Goal: Find specific page/section: Find specific page/section

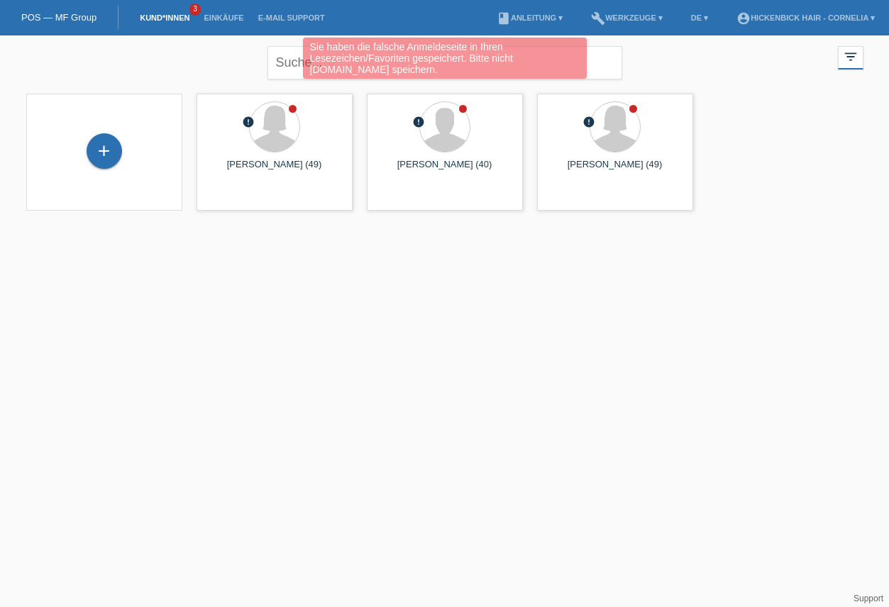
click at [644, 53] on div "Sie haben die falsche Anmeldeseite in Ihren Lesezeichen/Favoriten gespeichert. …" at bounding box center [445, 60] width 534 height 45
click at [287, 71] on div "Sie haben die falsche Anmeldeseite in Ihren Lesezeichen/Favoriten gespeichert. …" at bounding box center [445, 60] width 534 height 45
click at [288, 61] on div "Sie haben die falsche Anmeldeseite in Ihren Lesezeichen/Favoriten gespeichert. …" at bounding box center [445, 60] width 534 height 45
click at [379, 63] on div "Sie haben die falsche Anmeldeseite in Ihren Lesezeichen/Favoriten gespeichert. …" at bounding box center [445, 58] width 284 height 41
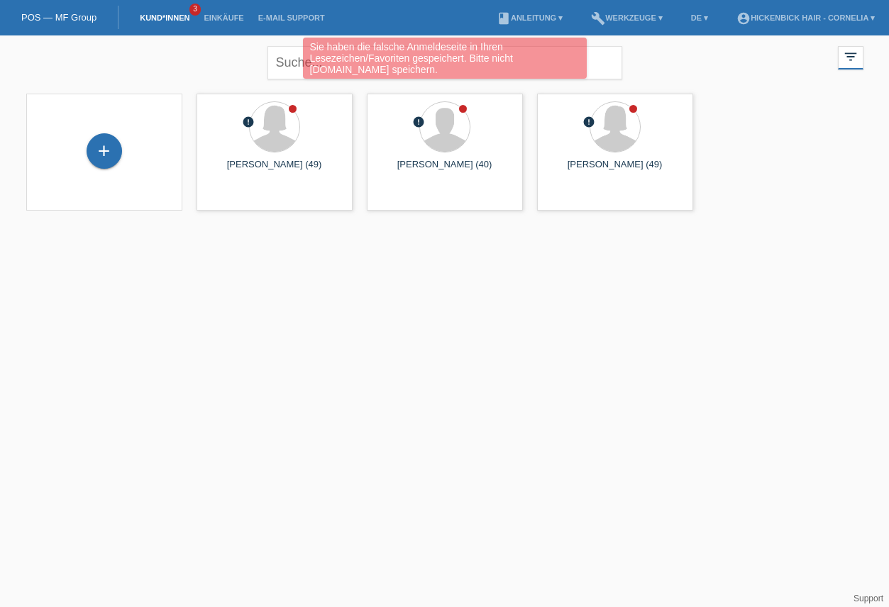
click at [258, 67] on div "Sie haben die falsche Anmeldeseite in Ihren Lesezeichen/Favoriten gespeichert. …" at bounding box center [445, 60] width 534 height 45
click at [278, 62] on div "Sie haben die falsche Anmeldeseite in Ihren Lesezeichen/Favoriten gespeichert. …" at bounding box center [445, 60] width 534 height 45
click at [285, 61] on div "Sie haben die falsche Anmeldeseite in Ihren Lesezeichen/Favoriten gespeichert. …" at bounding box center [445, 60] width 534 height 45
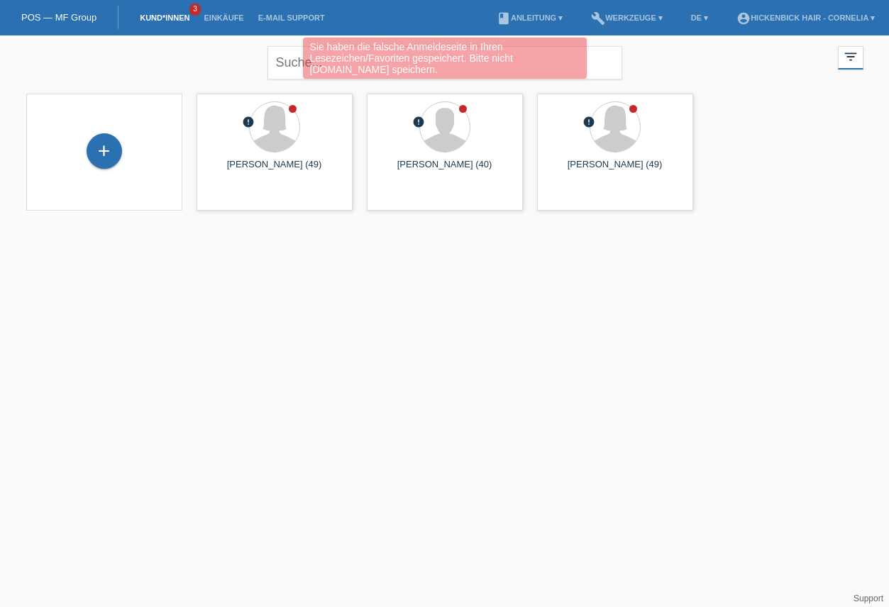
click at [287, 61] on div "Sie haben die falsche Anmeldeseite in Ihren Lesezeichen/Favoriten gespeichert. …" at bounding box center [445, 60] width 534 height 45
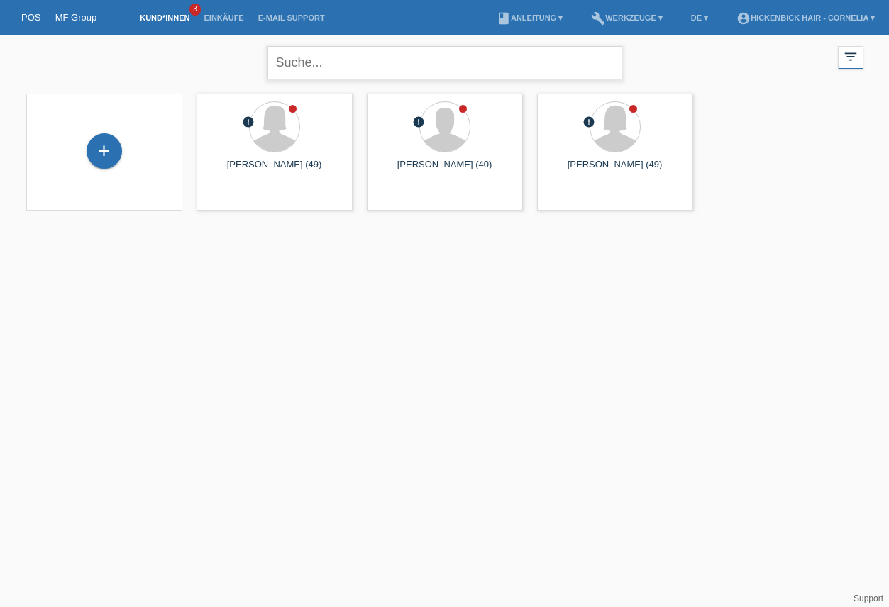
click at [313, 62] on input "text" at bounding box center [445, 62] width 355 height 33
type input "[PERSON_NAME]"
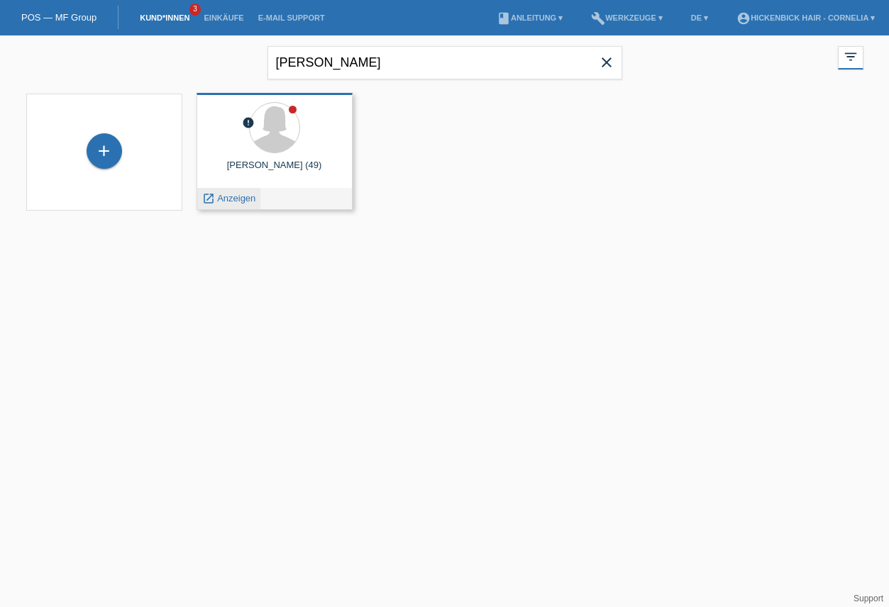
click at [250, 196] on span "Anzeigen" at bounding box center [236, 198] width 38 height 11
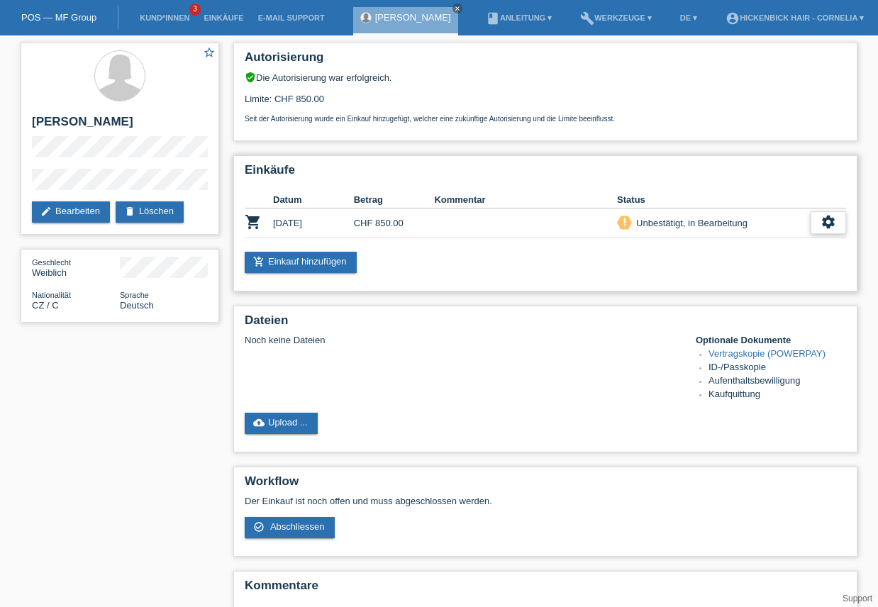
click at [840, 227] on div "settings" at bounding box center [828, 222] width 35 height 23
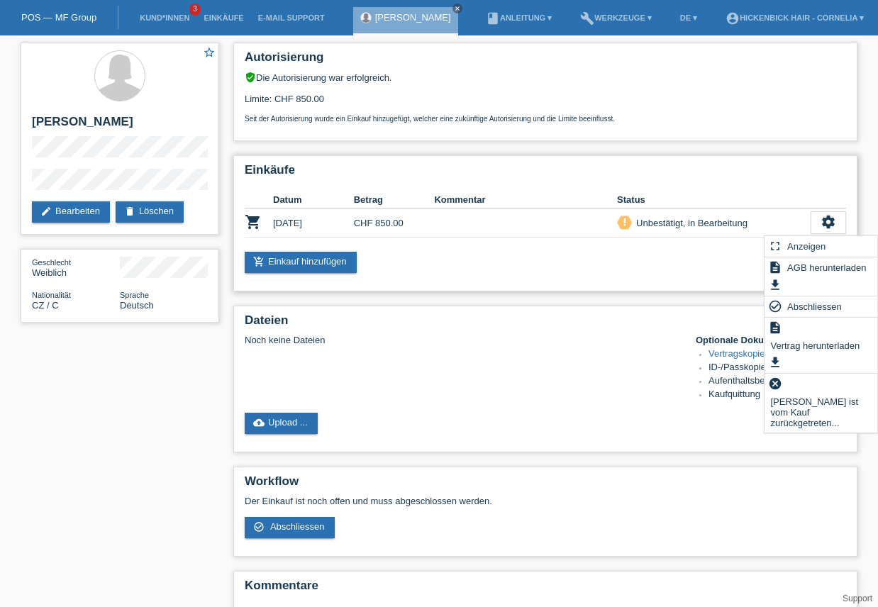
click at [463, 285] on div "Einkäufe Datum Betrag Kommentar Status shopping_cart 02.10.2025 CHF 850.00 prio…" at bounding box center [545, 223] width 624 height 136
click at [307, 424] on link "cloud_upload Upload ..." at bounding box center [281, 423] width 73 height 21
